Goal: Task Accomplishment & Management: Use online tool/utility

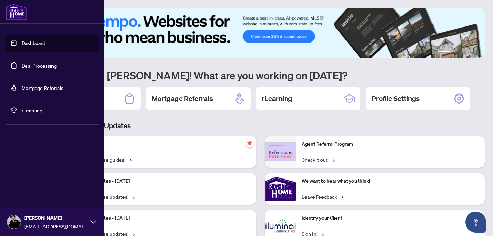
click at [27, 64] on link "Deal Processing" at bounding box center [39, 65] width 35 height 6
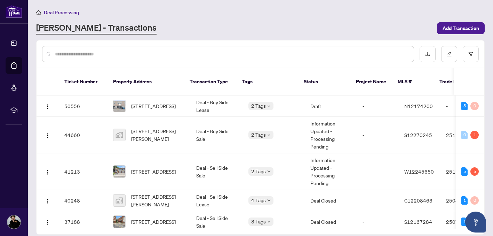
click at [153, 14] on div "Deal Processing" at bounding box center [260, 12] width 449 height 8
click at [145, 102] on span "[STREET_ADDRESS]" at bounding box center [153, 106] width 45 height 8
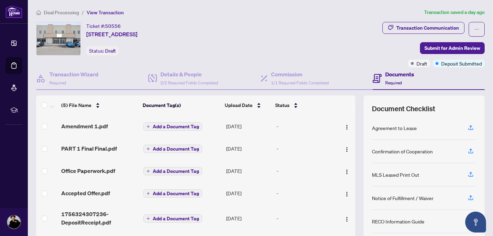
scroll to position [55, 0]
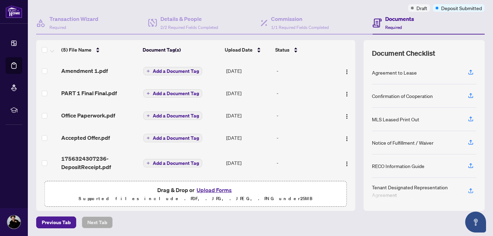
click at [214, 189] on button "Upload Forms" at bounding box center [214, 189] width 39 height 9
click at [221, 189] on button "Upload Forms" at bounding box center [214, 189] width 39 height 9
